Goal: Find specific page/section: Find specific page/section

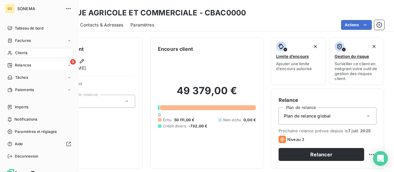
click at [20, 66] on span "Relances" at bounding box center [23, 65] width 16 height 6
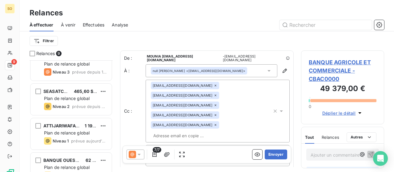
scroll to position [198, 0]
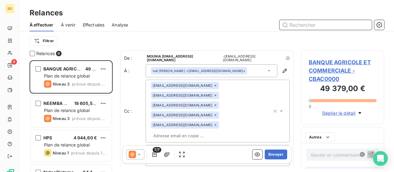
scroll to position [5, 5]
